Goal: Information Seeking & Learning: Understand process/instructions

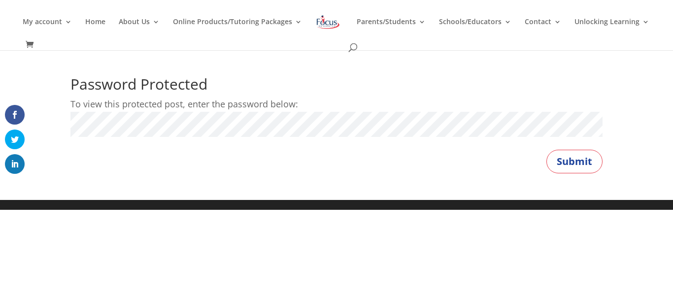
click at [546, 150] on button "Submit" at bounding box center [574, 162] width 56 height 24
click at [570, 169] on button "Submit" at bounding box center [574, 162] width 56 height 24
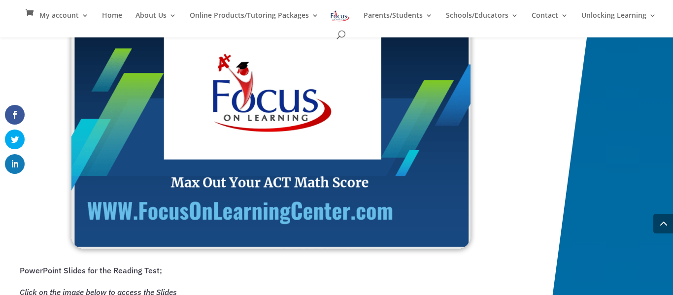
scroll to position [1073, 0]
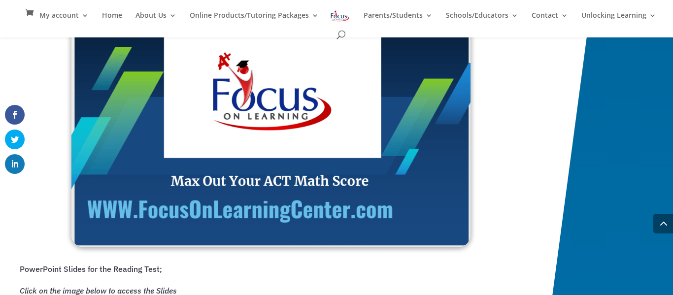
click at [323, 129] on img at bounding box center [270, 135] width 399 height 226
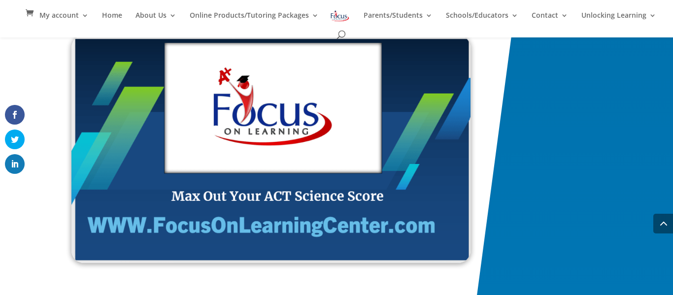
scroll to position [1654, 0]
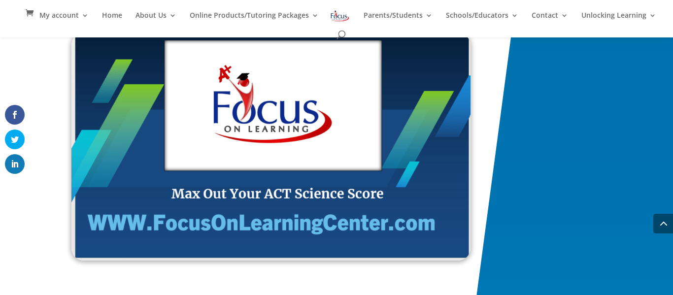
click at [280, 132] on img at bounding box center [270, 147] width 399 height 228
